Goal: Task Accomplishment & Management: Complete application form

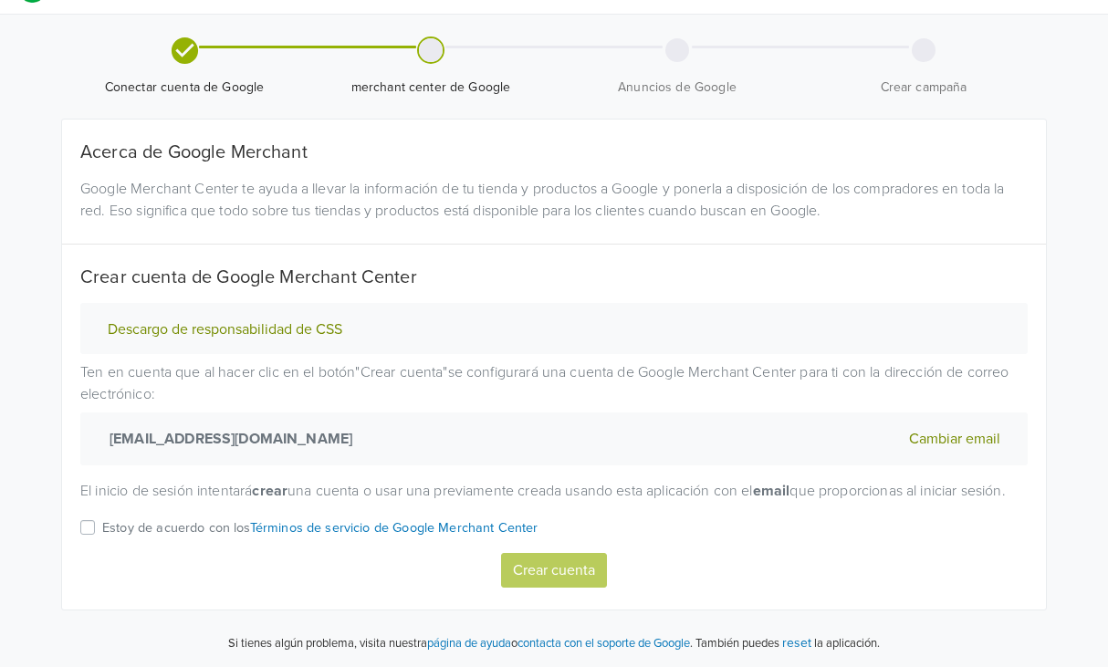
scroll to position [58, 0]
click at [98, 526] on div "Estoy de acuerdo con los Términos de servicio de Google Merchant Center" at bounding box center [553, 534] width 947 height 36
click at [102, 529] on label "Estoy de acuerdo con los Términos de servicio de Google Merchant Center" at bounding box center [320, 534] width 436 height 36
click at [0, 0] on input "Estoy de acuerdo con los Términos de servicio de Google Merchant Center" at bounding box center [0, 0] width 0 height 0
click at [555, 566] on button "Crear cuenta" at bounding box center [554, 569] width 106 height 35
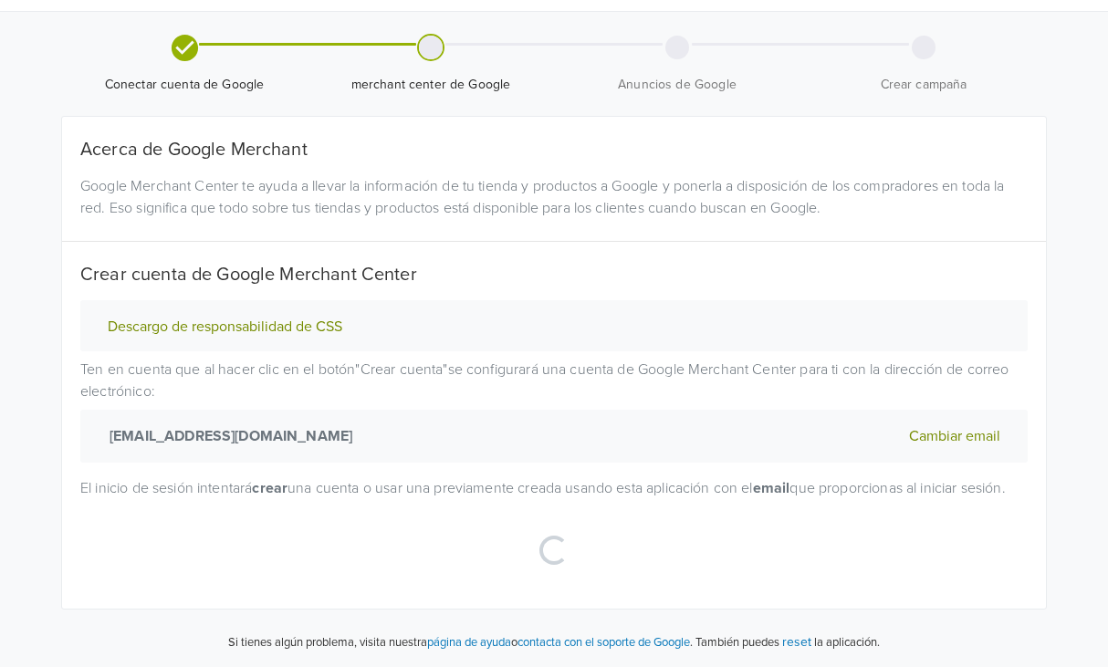
select select "cl"
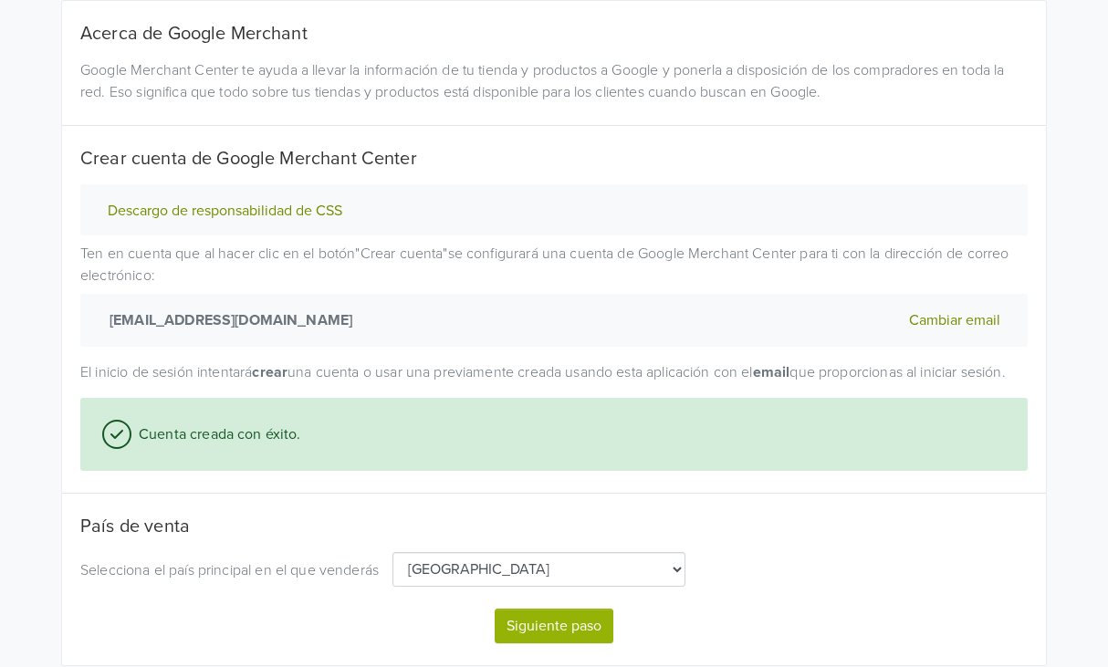
scroll to position [234, 0]
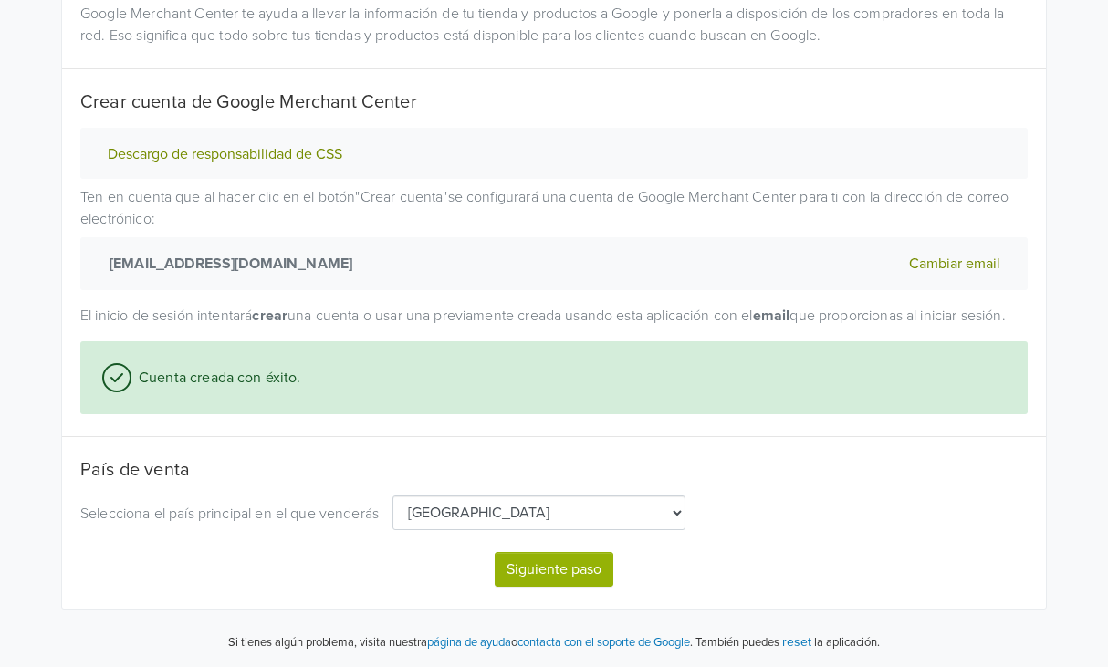
click at [536, 565] on button "Siguiente paso" at bounding box center [554, 569] width 119 height 35
select select "cl"
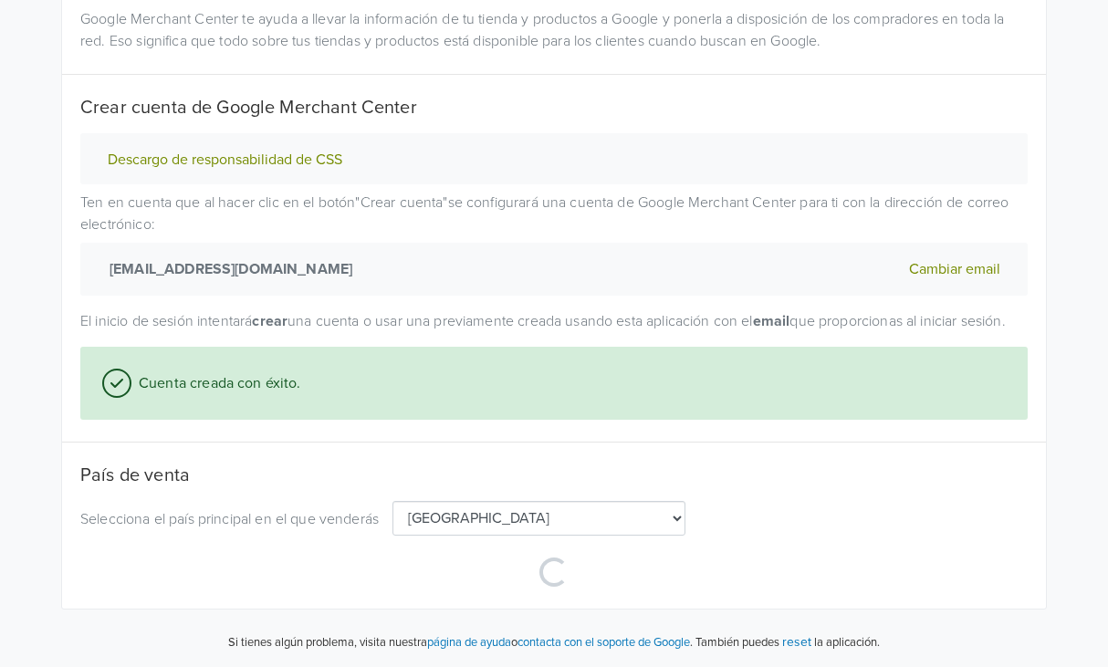
scroll to position [228, 0]
select select "cl"
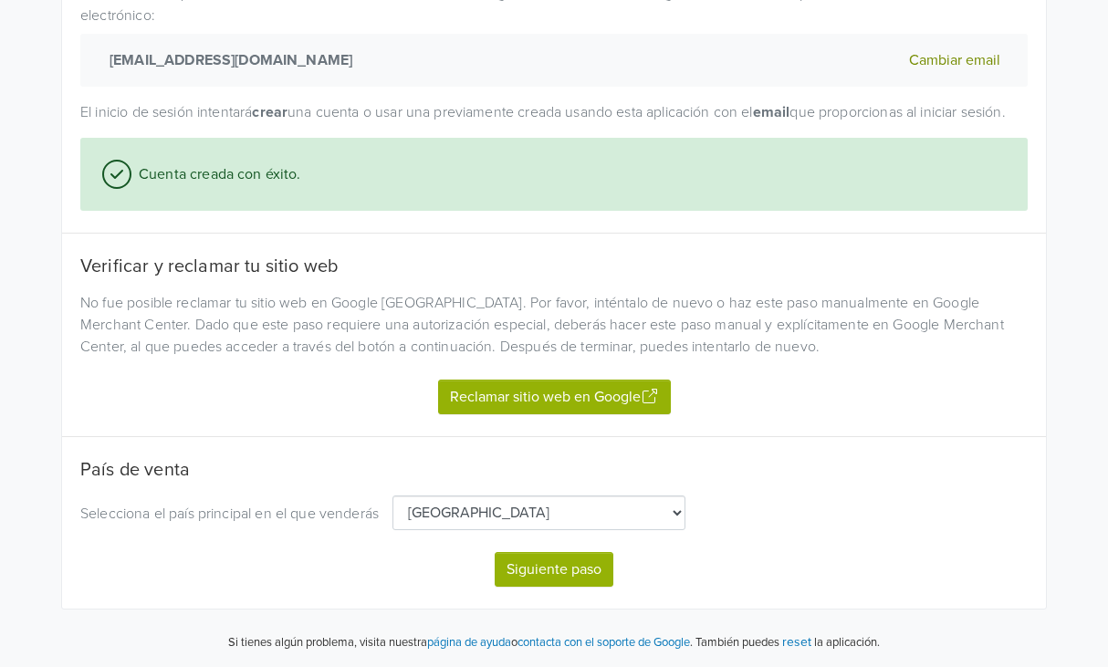
scroll to position [436, 0]
click at [550, 399] on button "Reclamar sitio web en Google" at bounding box center [554, 397] width 233 height 35
